Goal: Task Accomplishment & Management: Use online tool/utility

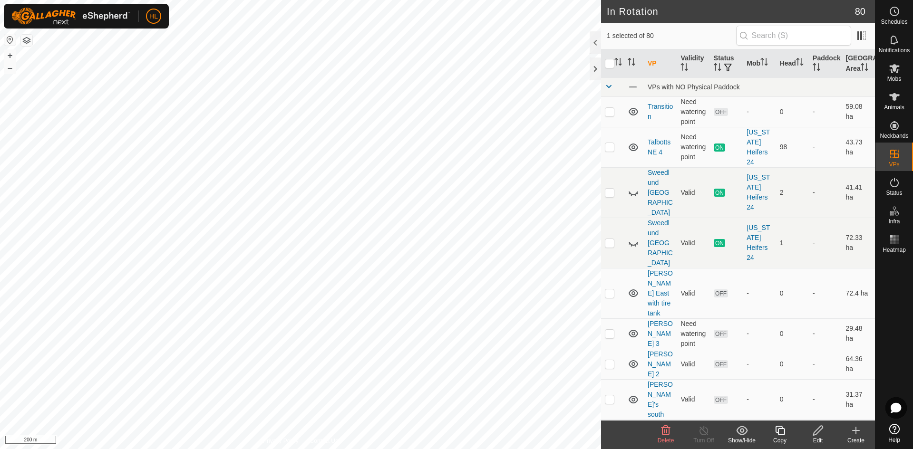
click at [856, 434] on icon at bounding box center [856, 431] width 0 height 7
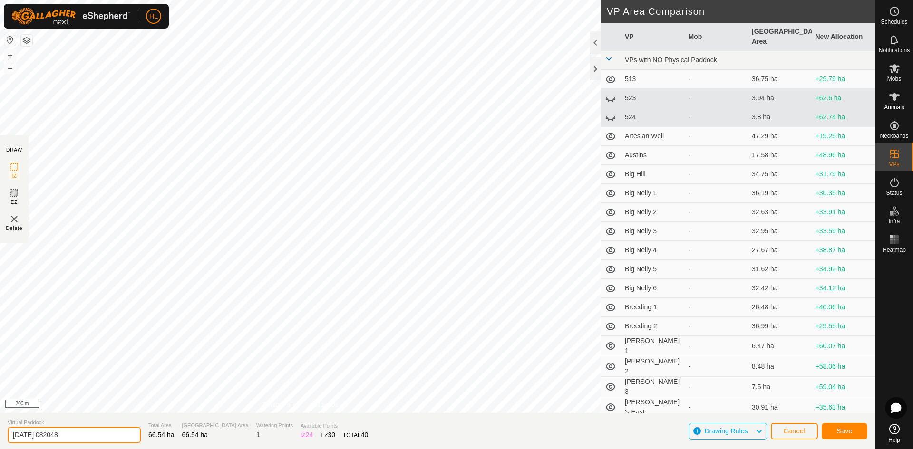
click at [97, 438] on input "[DATE] 082048" at bounding box center [74, 435] width 133 height 17
type input "2"
type input "[PERSON_NAME]"
click at [842, 435] on span "Save" at bounding box center [844, 432] width 16 height 8
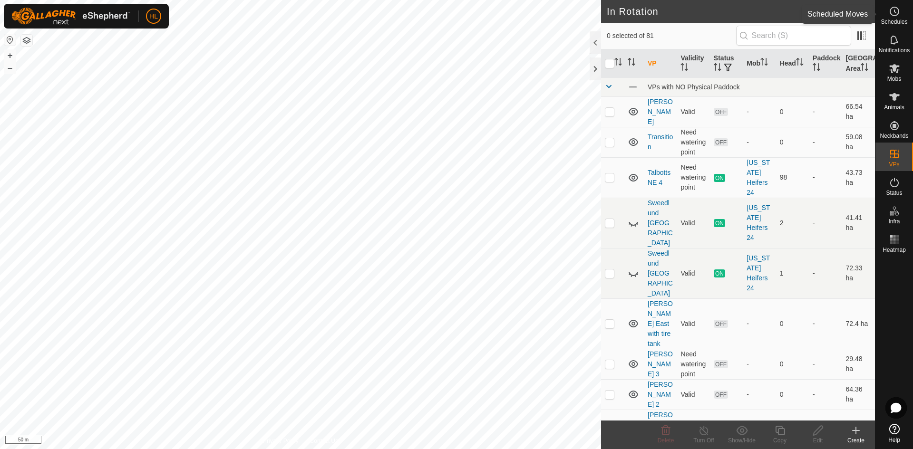
click at [899, 17] on icon at bounding box center [894, 11] width 11 height 11
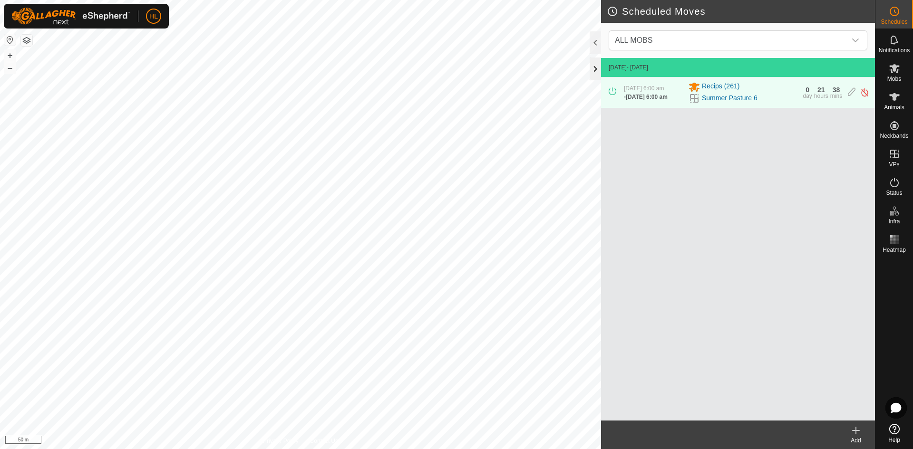
click at [595, 66] on div at bounding box center [595, 69] width 11 height 23
